Goal: Navigation & Orientation: Find specific page/section

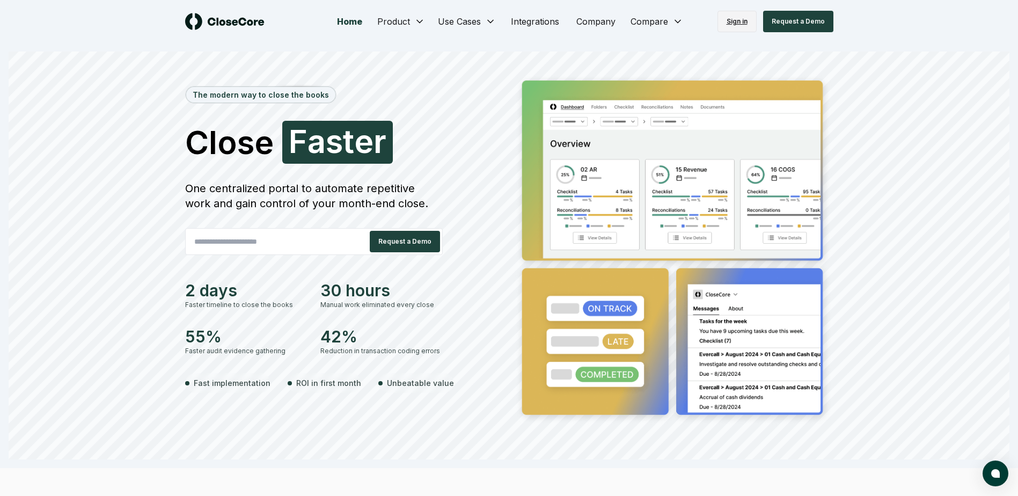
click at [736, 18] on link "Sign in" at bounding box center [736, 21] width 39 height 21
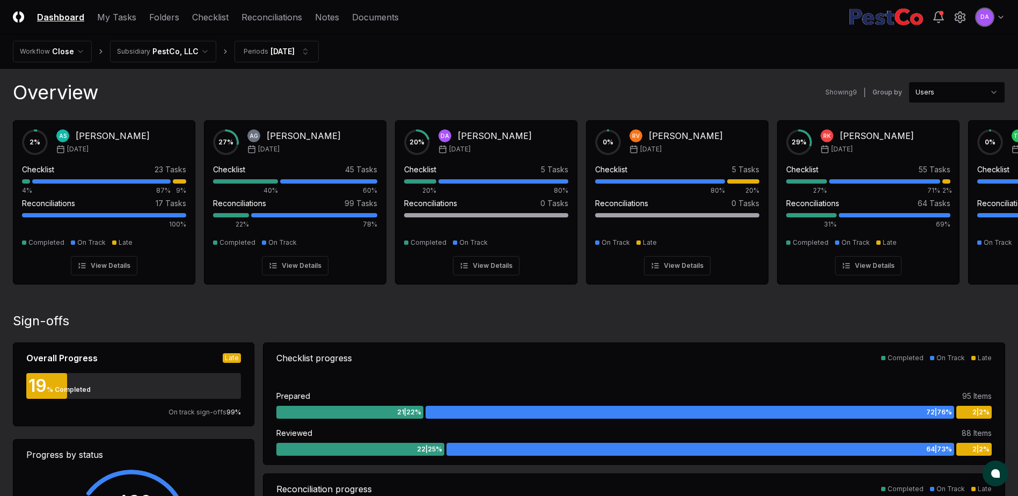
drag, startPoint x: 265, startPoint y: 16, endPoint x: 263, endPoint y: 75, distance: 59.0
click at [265, 16] on link "Reconciliations" at bounding box center [271, 17] width 61 height 13
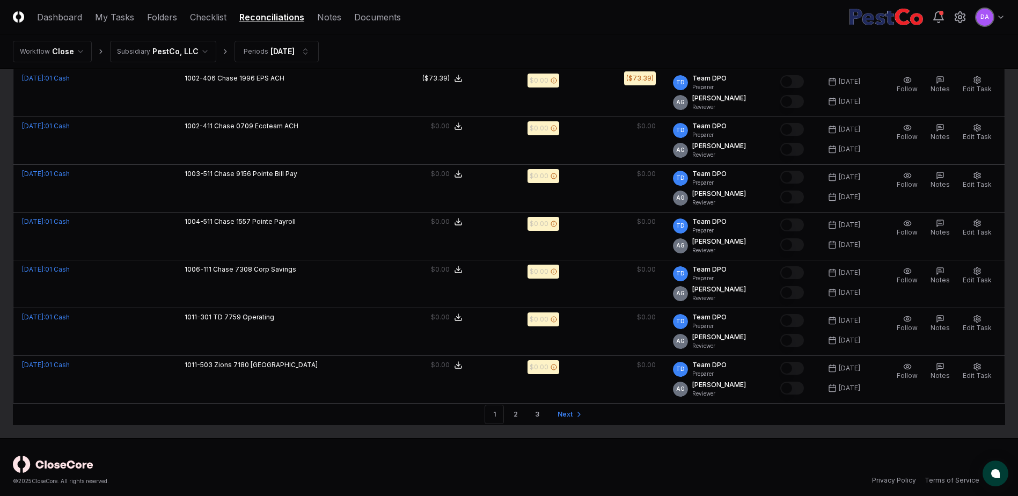
scroll to position [2177, 0]
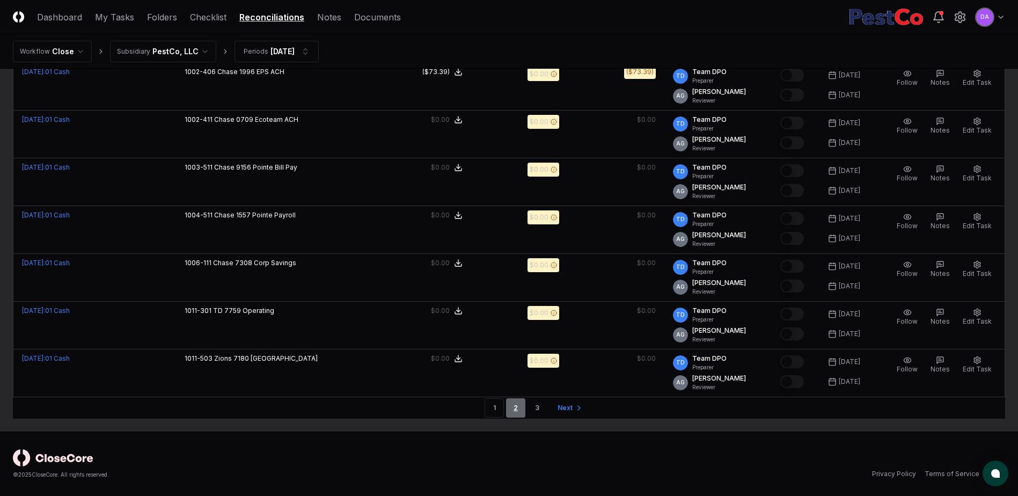
click at [518, 409] on link "2" at bounding box center [515, 407] width 19 height 19
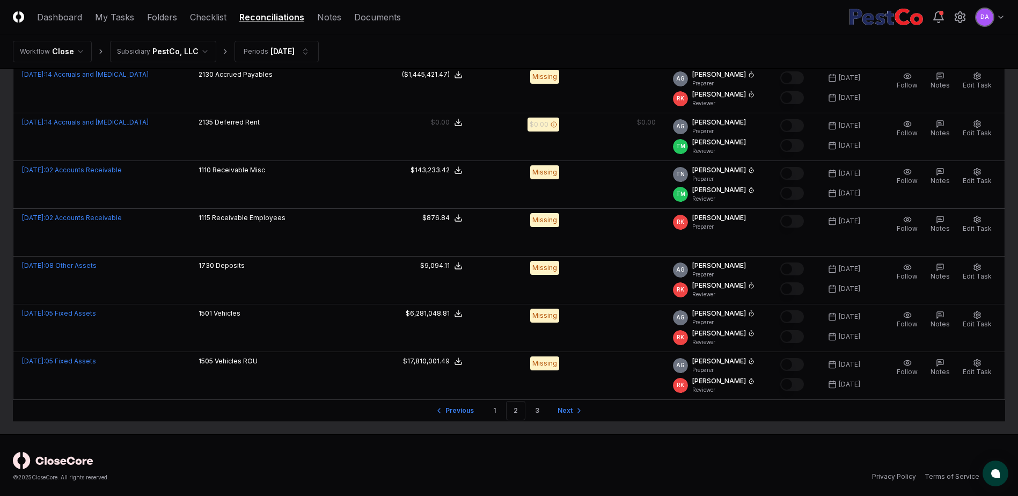
scroll to position [2177, 0]
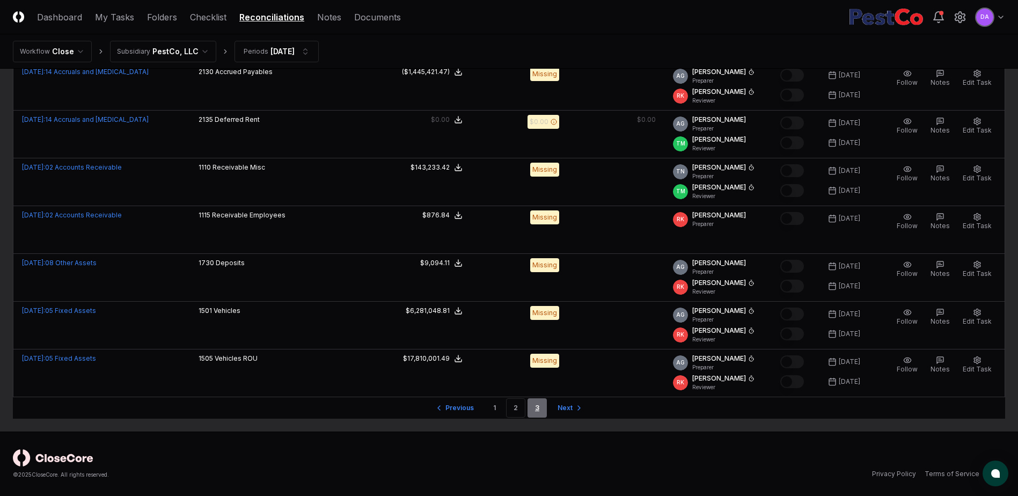
click at [540, 409] on link "3" at bounding box center [536, 407] width 19 height 19
